Goal: Information Seeking & Learning: Learn about a topic

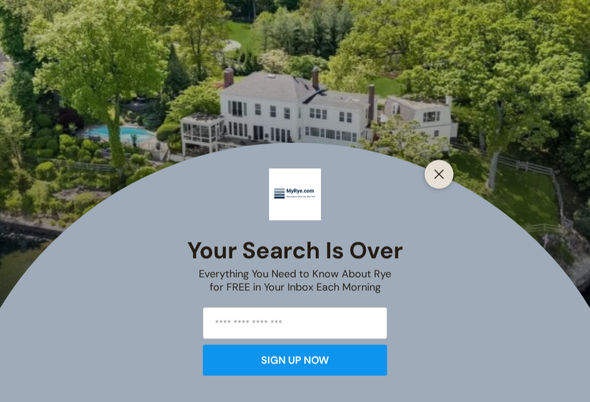
scroll to position [404, 0]
click at [432, 183] on button "Close" at bounding box center [439, 174] width 16 height 16
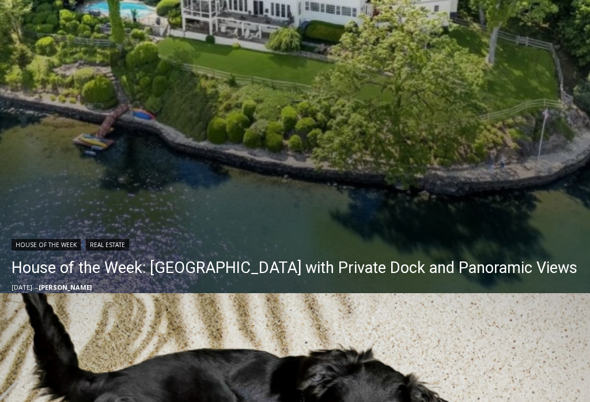
scroll to position [532, 0]
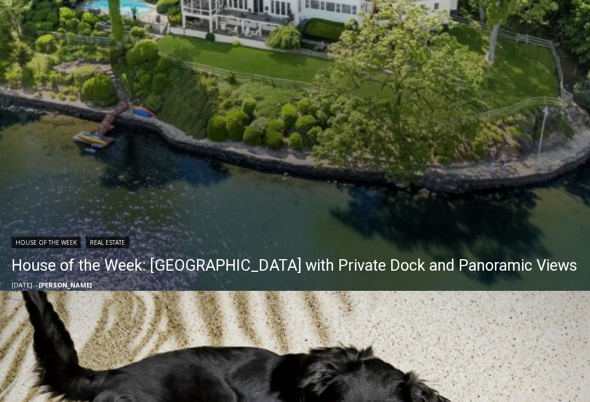
click at [287, 254] on link "House of the Week: [GEOGRAPHIC_DATA] with Private Dock and Panoramic Views" at bounding box center [294, 265] width 565 height 23
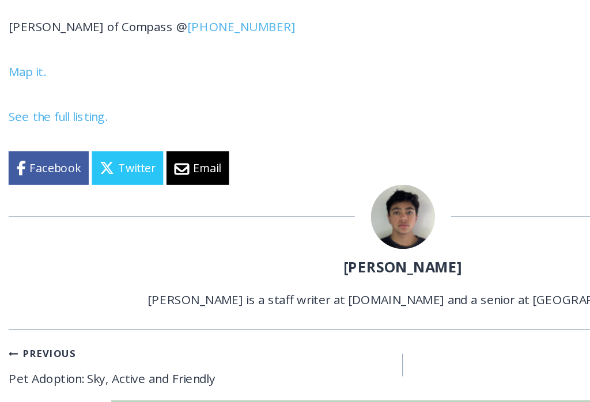
scroll to position [5901, 0]
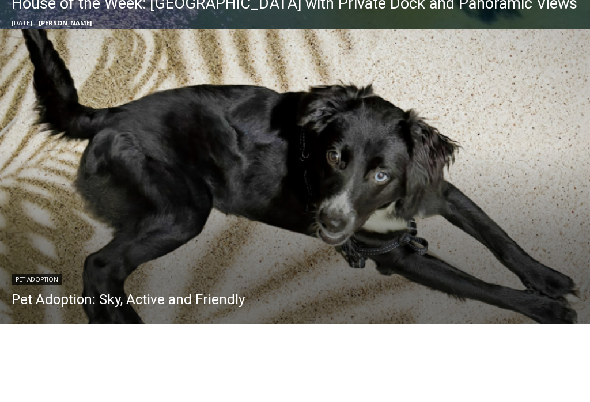
scroll to position [794, 0]
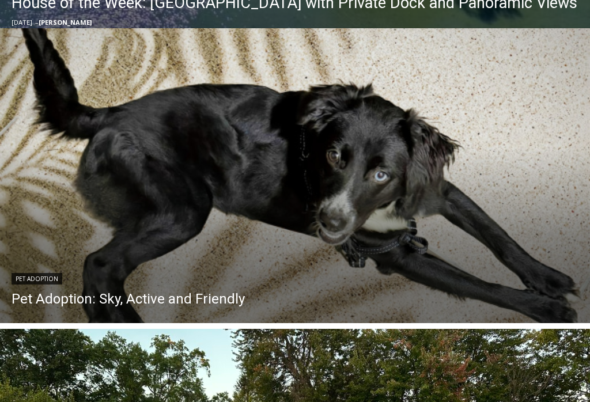
click at [189, 306] on link "Pet Adoption: Sky, Active and Friendly" at bounding box center [128, 299] width 233 height 17
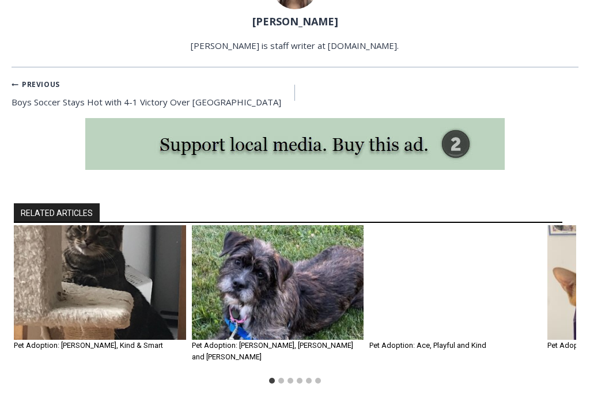
scroll to position [1102, 0]
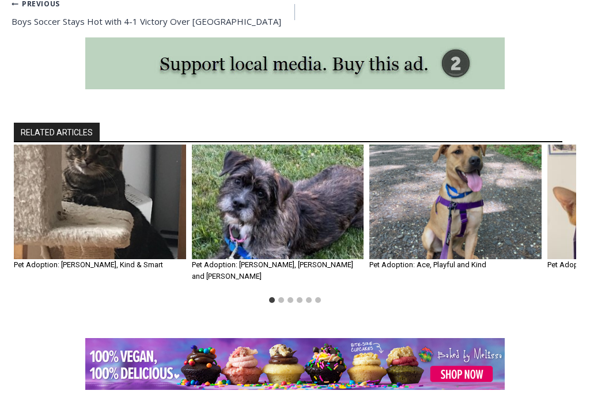
click at [47, 112] on div "RELATED ARTICLES Pet Adoption: [PERSON_NAME], Kind & Smart By [PERSON_NAME], Pu…" at bounding box center [295, 215] width 590 height 245
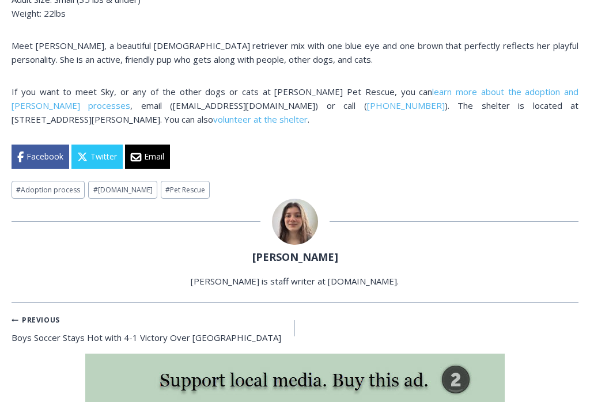
scroll to position [755, 0]
